Goal: Task Accomplishment & Management: Use online tool/utility

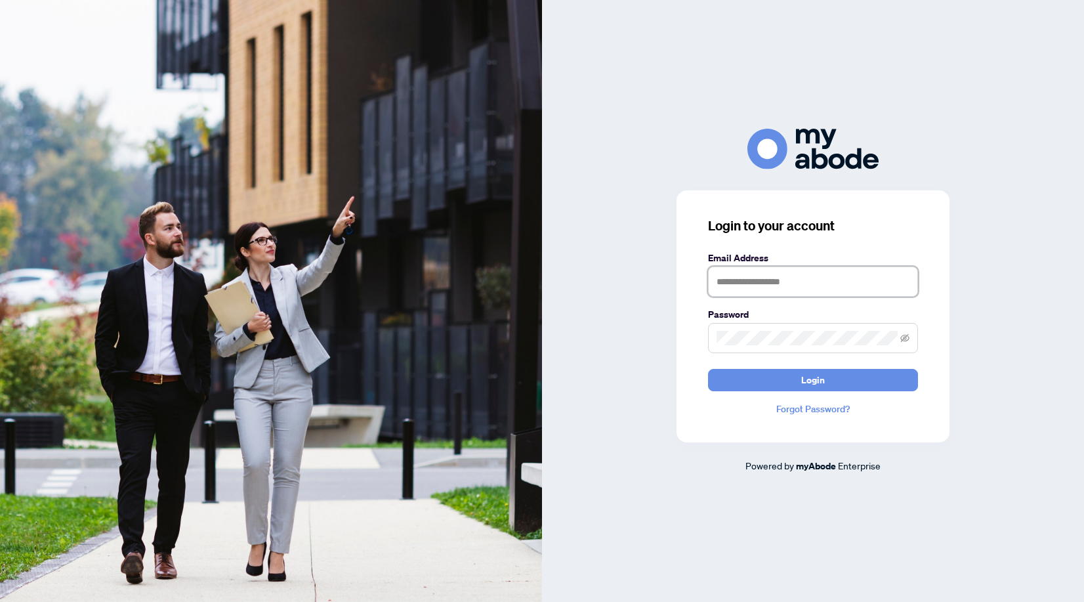
click at [738, 280] on input "text" at bounding box center [813, 281] width 210 height 30
type input "**********"
click at [708, 369] on button "Login" at bounding box center [813, 380] width 210 height 22
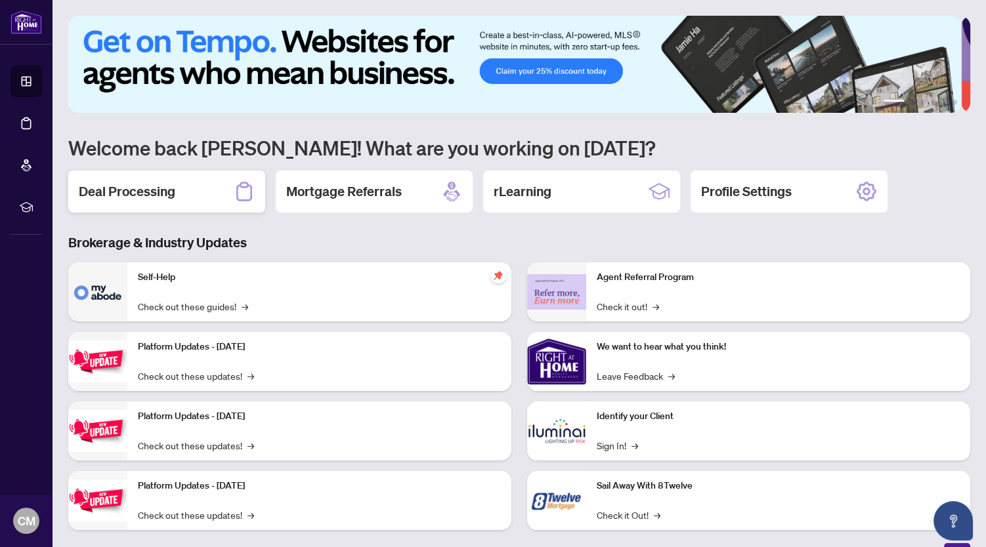
click at [161, 184] on h2 "Deal Processing" at bounding box center [127, 191] width 96 height 18
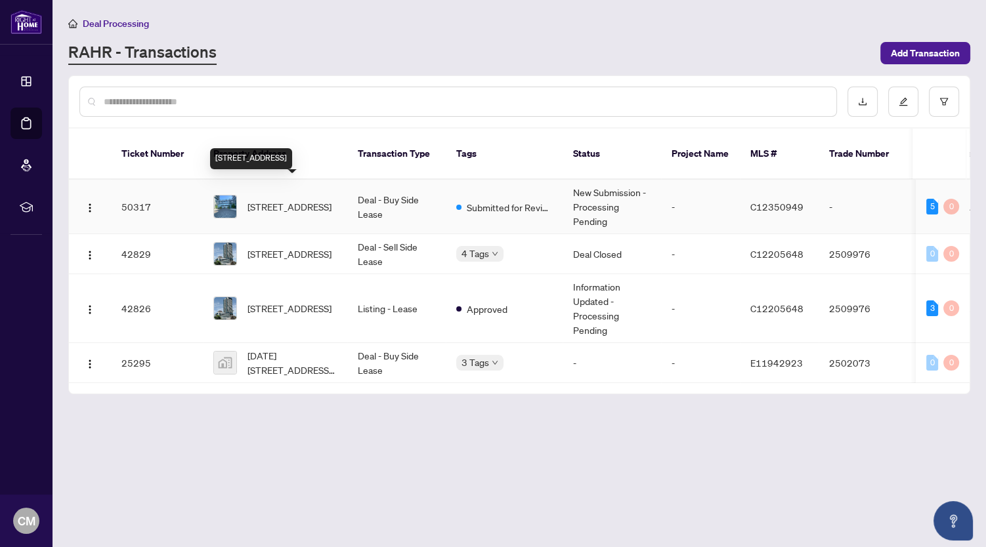
click at [266, 200] on span "[STREET_ADDRESS]" at bounding box center [289, 207] width 84 height 14
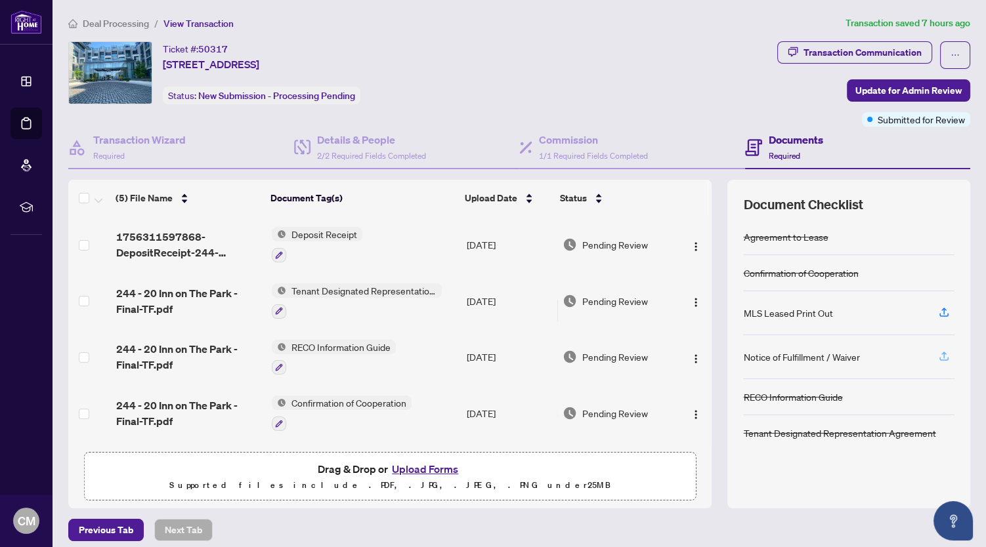
click at [938, 360] on span "button" at bounding box center [944, 357] width 12 height 21
